Goal: Information Seeking & Learning: Check status

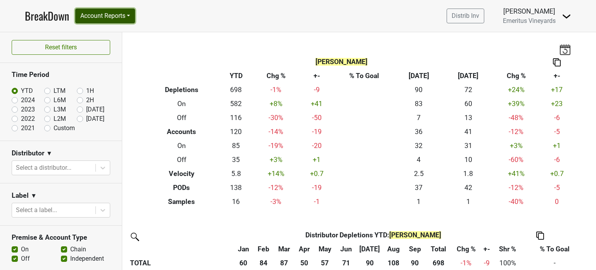
click at [120, 15] on button "Account Reports" at bounding box center [105, 16] width 60 height 15
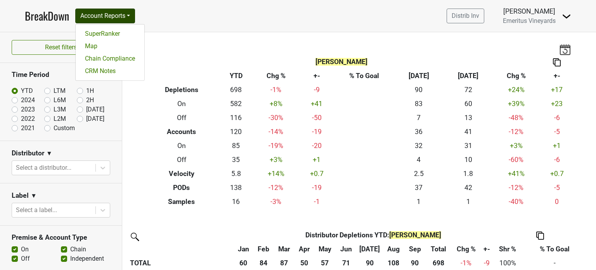
click at [555, 62] on img at bounding box center [557, 62] width 8 height 8
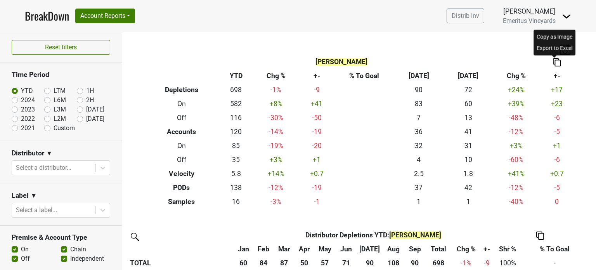
click at [542, 61] on th at bounding box center [556, 62] width 35 height 14
click at [559, 51] on img at bounding box center [565, 49] width 12 height 11
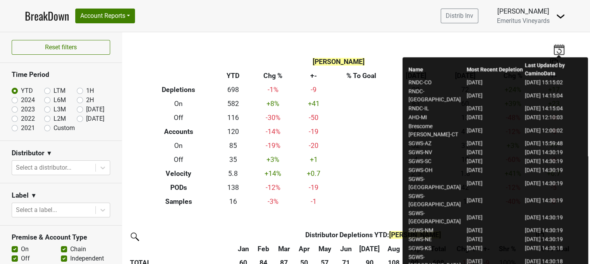
click at [565, 47] on div "Jim Hinkle Breakdown Type YTD Chg % +- % To Goal Sep ‘25 Sep ‘24 Chg % +- Deple…" at bounding box center [356, 120] width 442 height 176
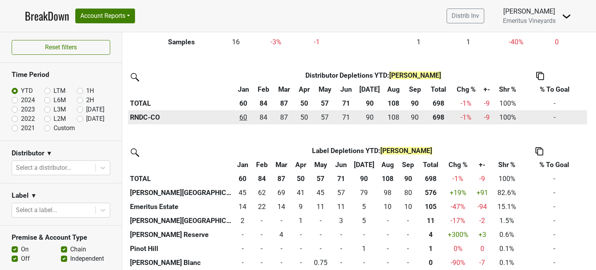
scroll to position [165, 0]
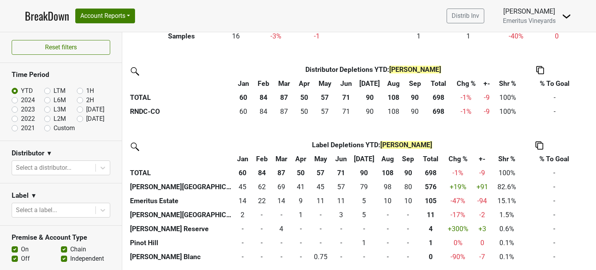
click at [546, 156] on th "% To Goal" at bounding box center [554, 159] width 65 height 14
click at [537, 146] on img at bounding box center [539, 145] width 8 height 8
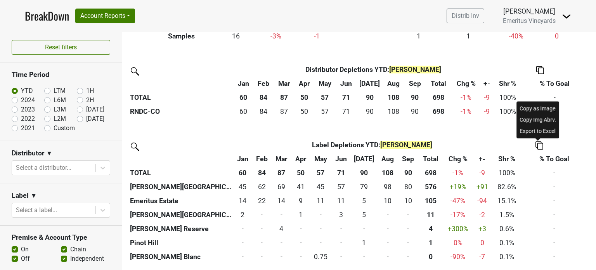
click at [535, 172] on td "-" at bounding box center [554, 173] width 65 height 14
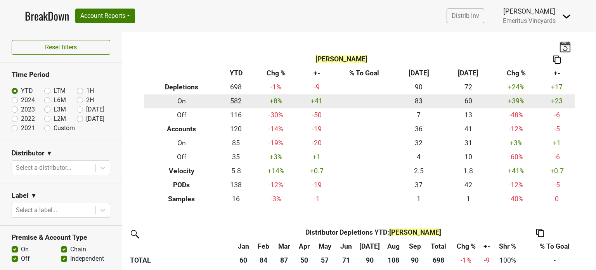
scroll to position [0, 0]
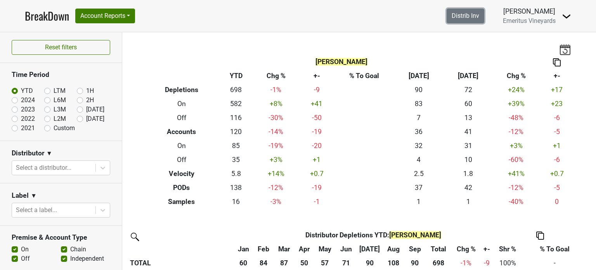
click at [473, 17] on link "Distrib Inv" at bounding box center [466, 16] width 38 height 15
